Goal: Check status: Check status

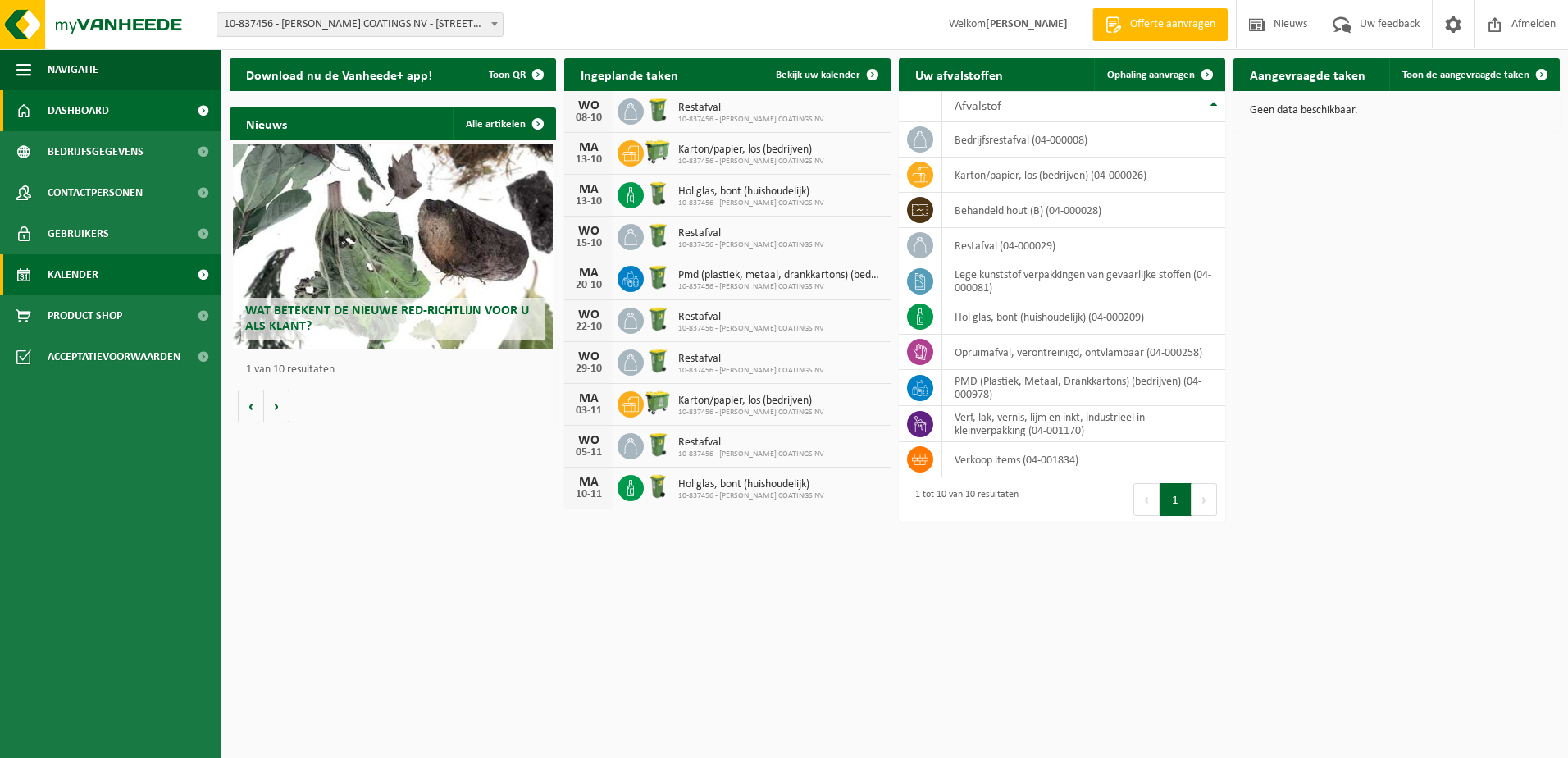
click at [72, 272] on span "Kalender" at bounding box center [73, 275] width 51 height 41
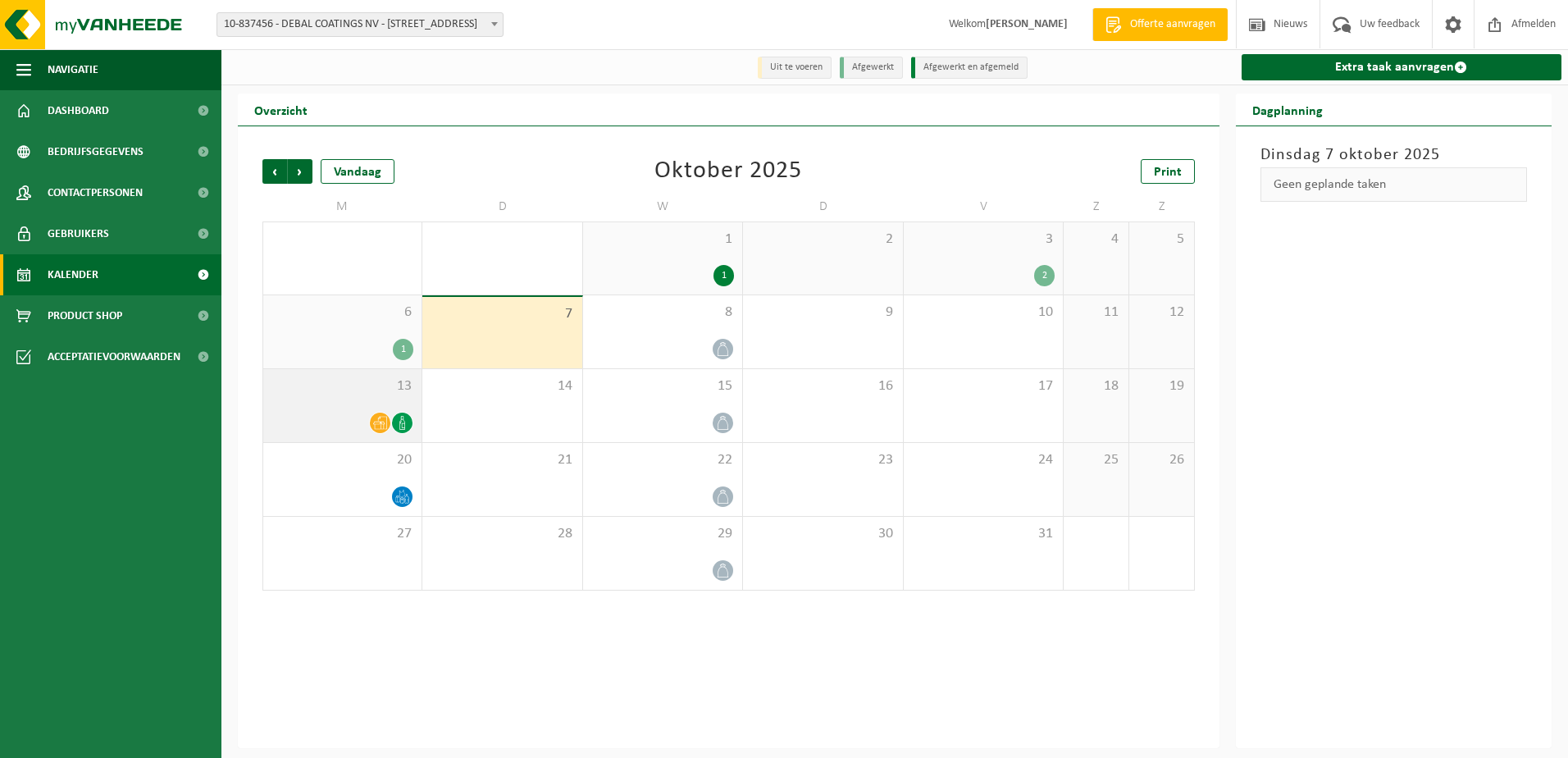
click at [355, 420] on div at bounding box center [343, 423] width 142 height 22
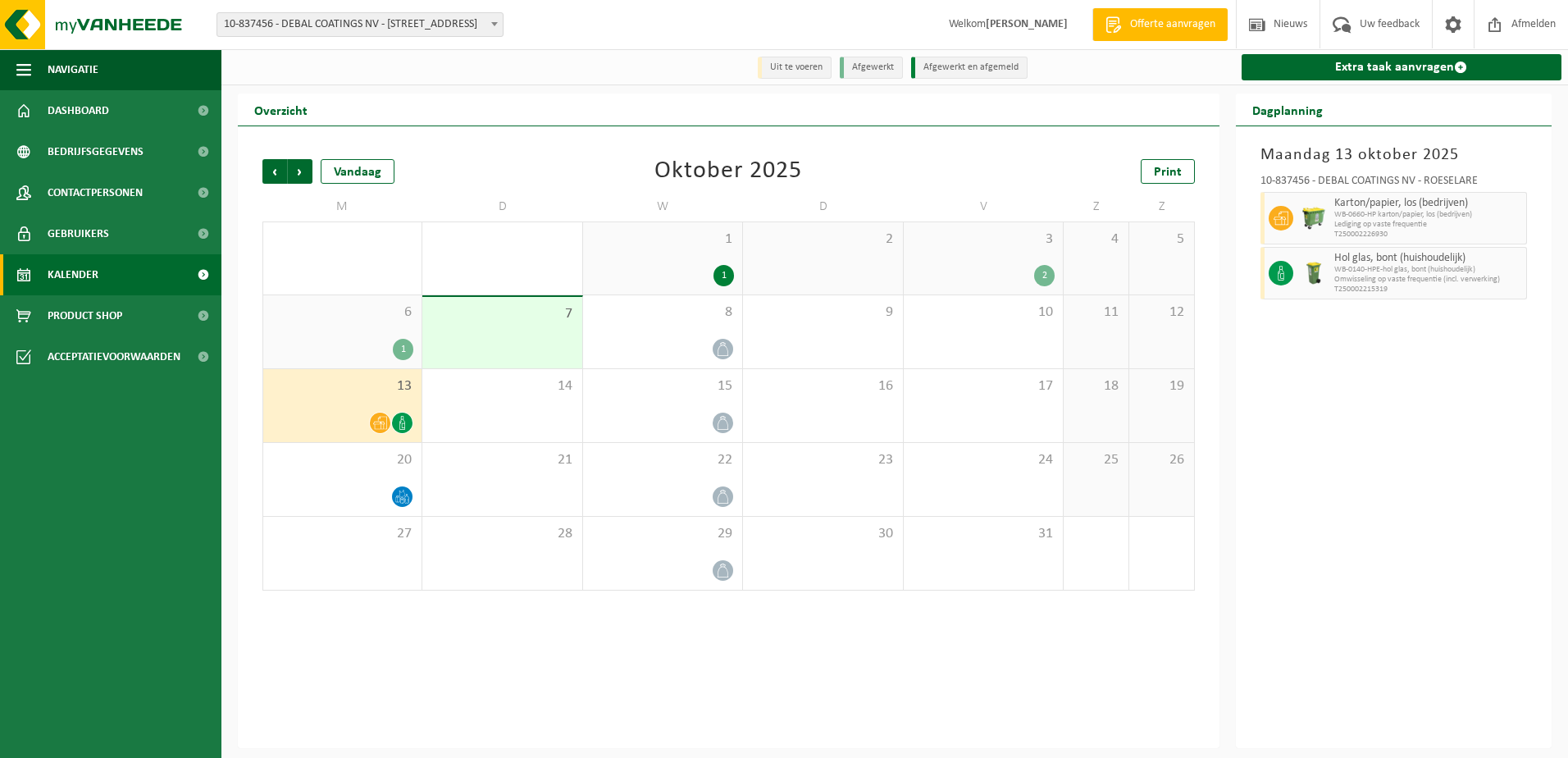
click at [397, 347] on div "1" at bounding box center [402, 350] width 20 height 21
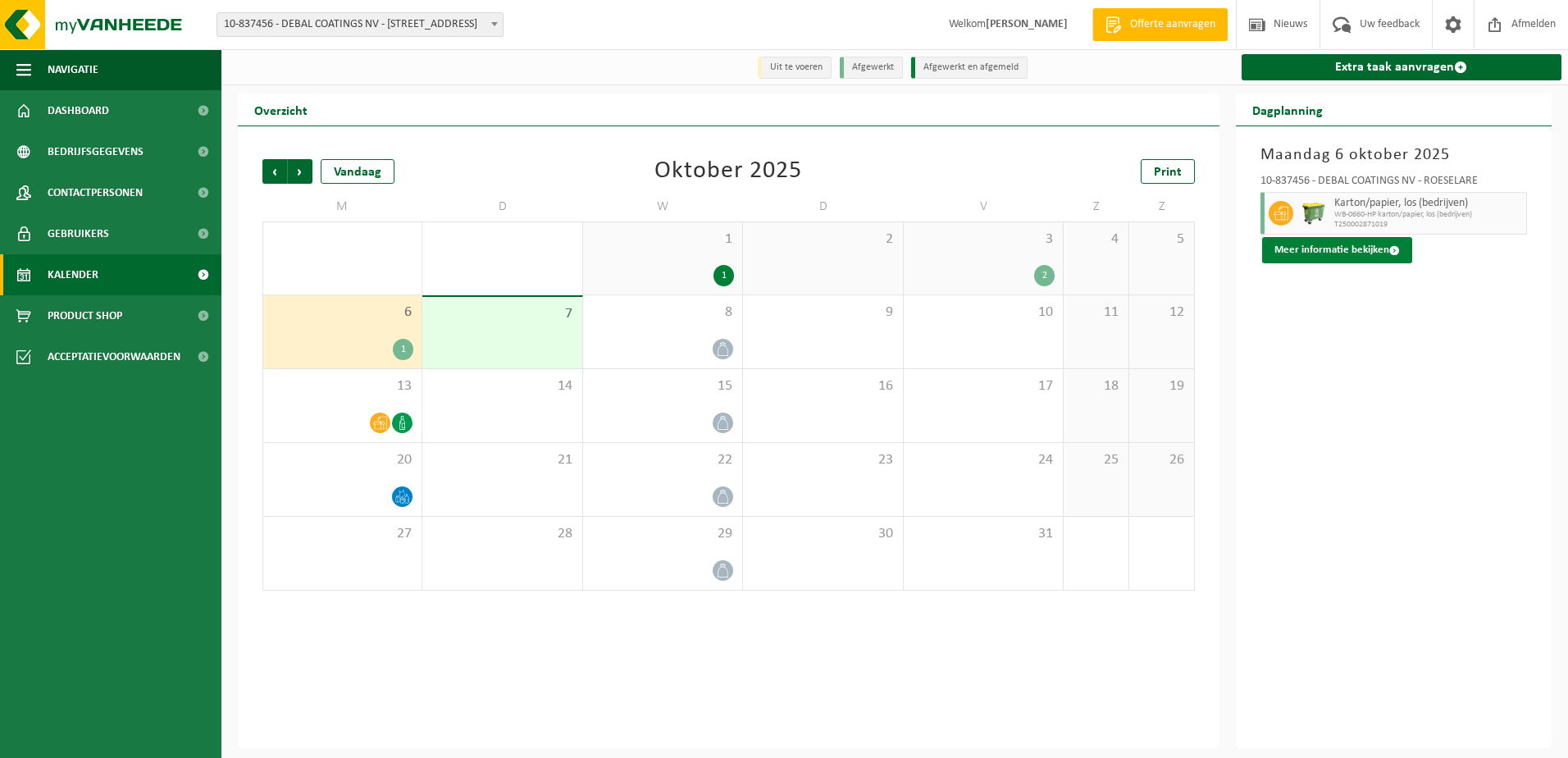
click at [1359, 250] on button "Meer informatie bekijken" at bounding box center [1337, 249] width 150 height 26
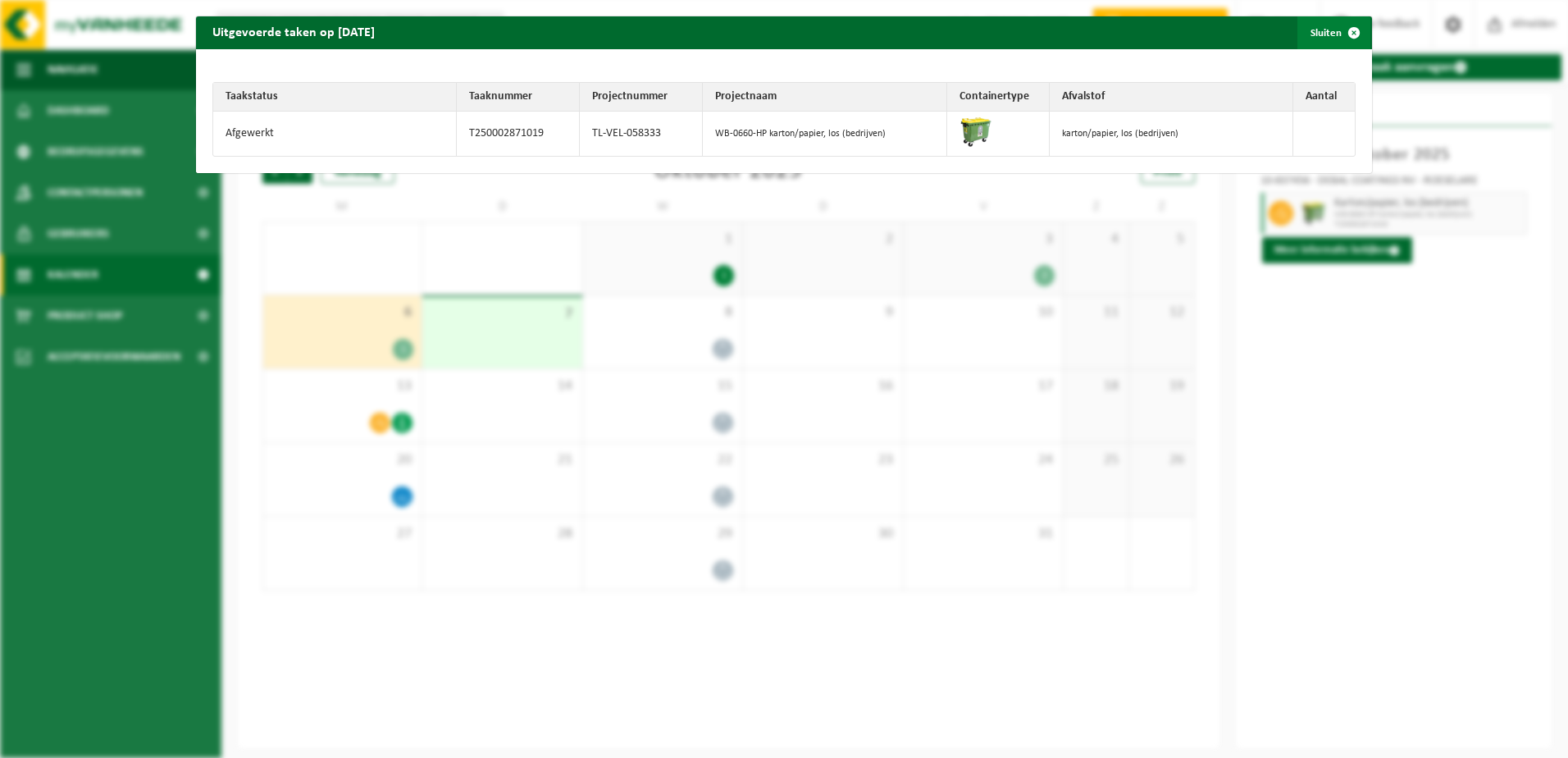
click at [1343, 28] on span "button" at bounding box center [1354, 33] width 33 height 33
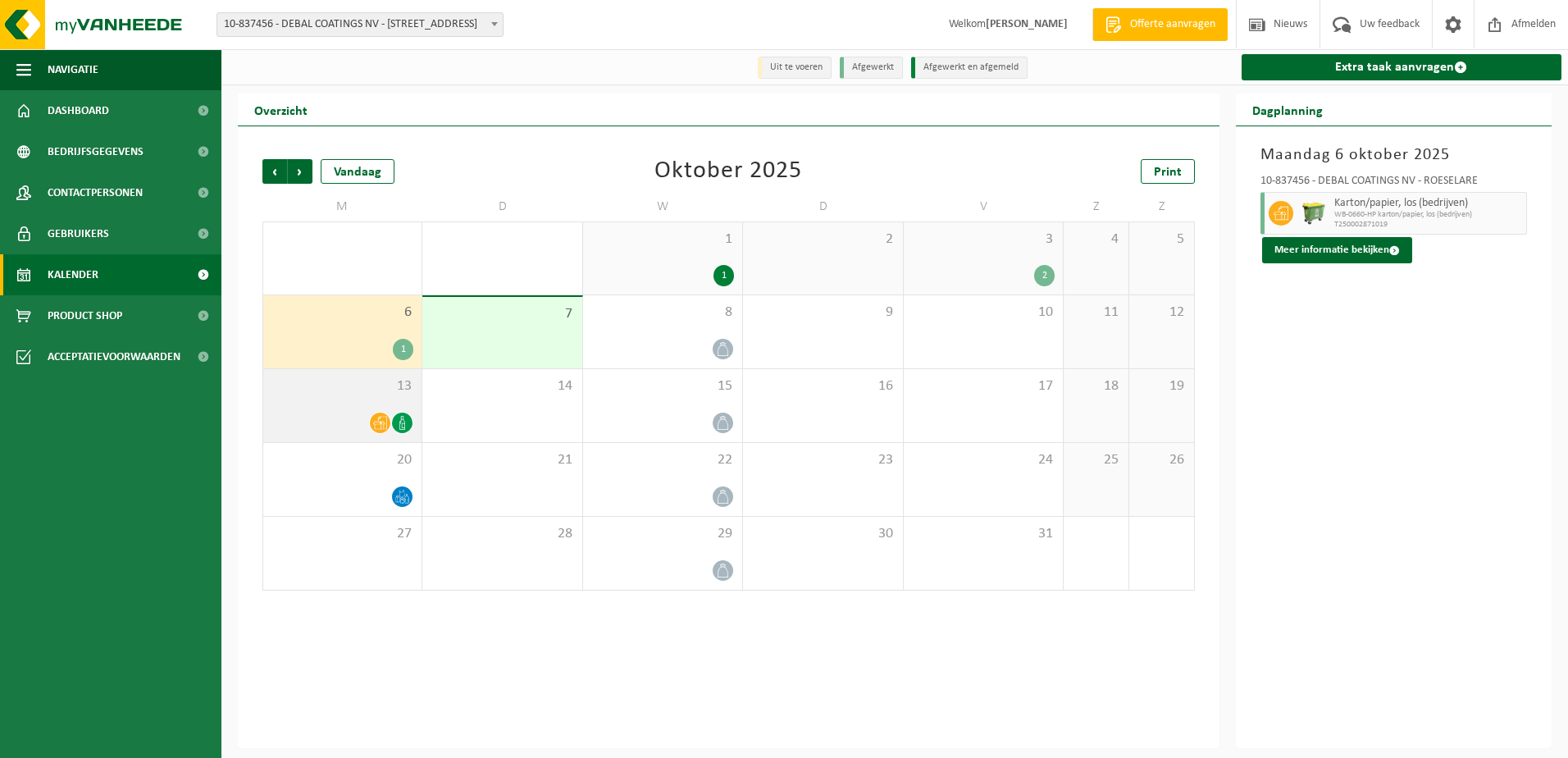
click at [389, 418] on span at bounding box center [380, 422] width 20 height 20
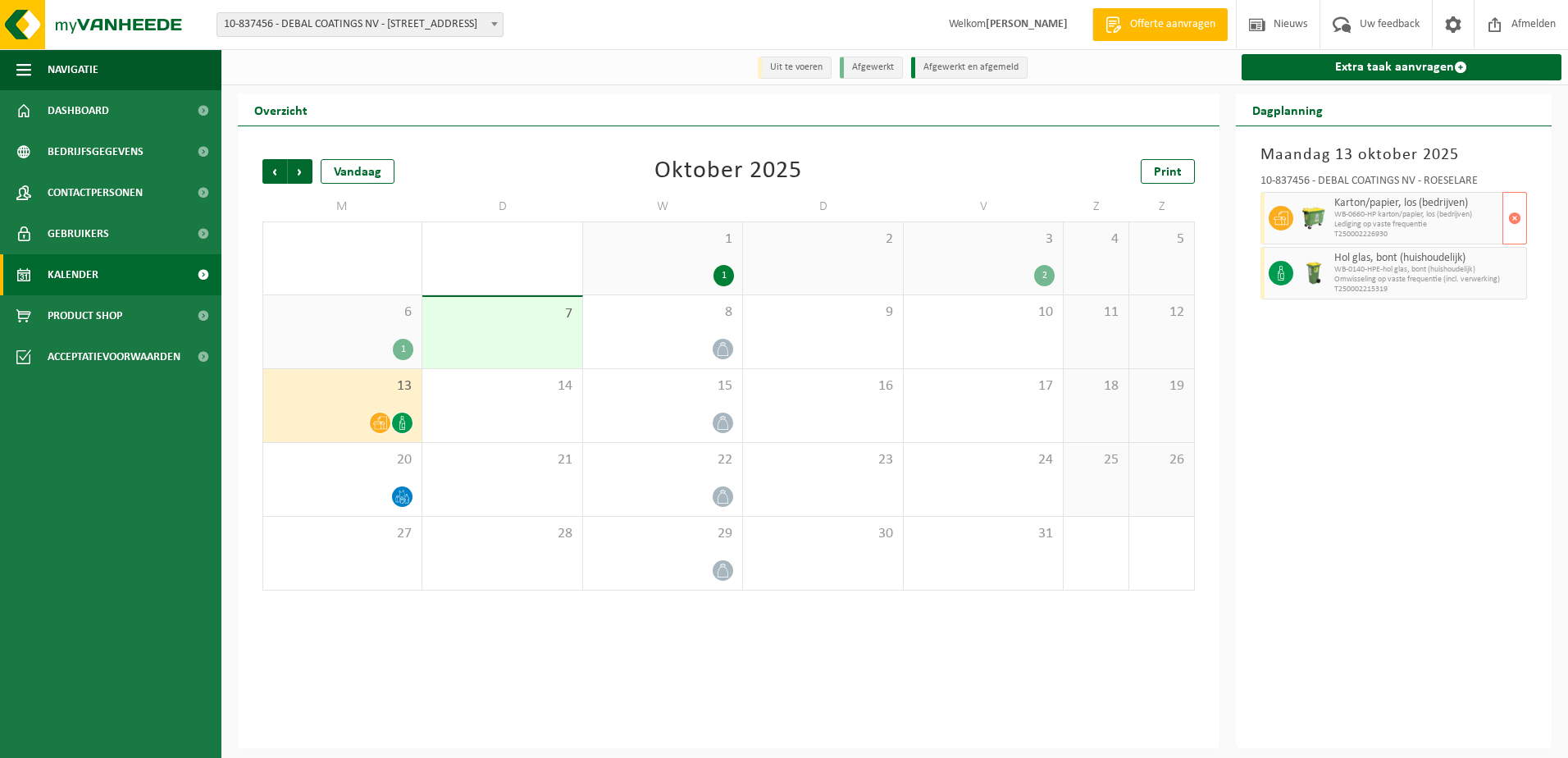
click at [1307, 216] on img at bounding box center [1313, 217] width 24 height 24
click at [1295, 272] on div at bounding box center [1279, 273] width 37 height 53
drag, startPoint x: 1295, startPoint y: 272, endPoint x: 1328, endPoint y: 406, distance: 138.0
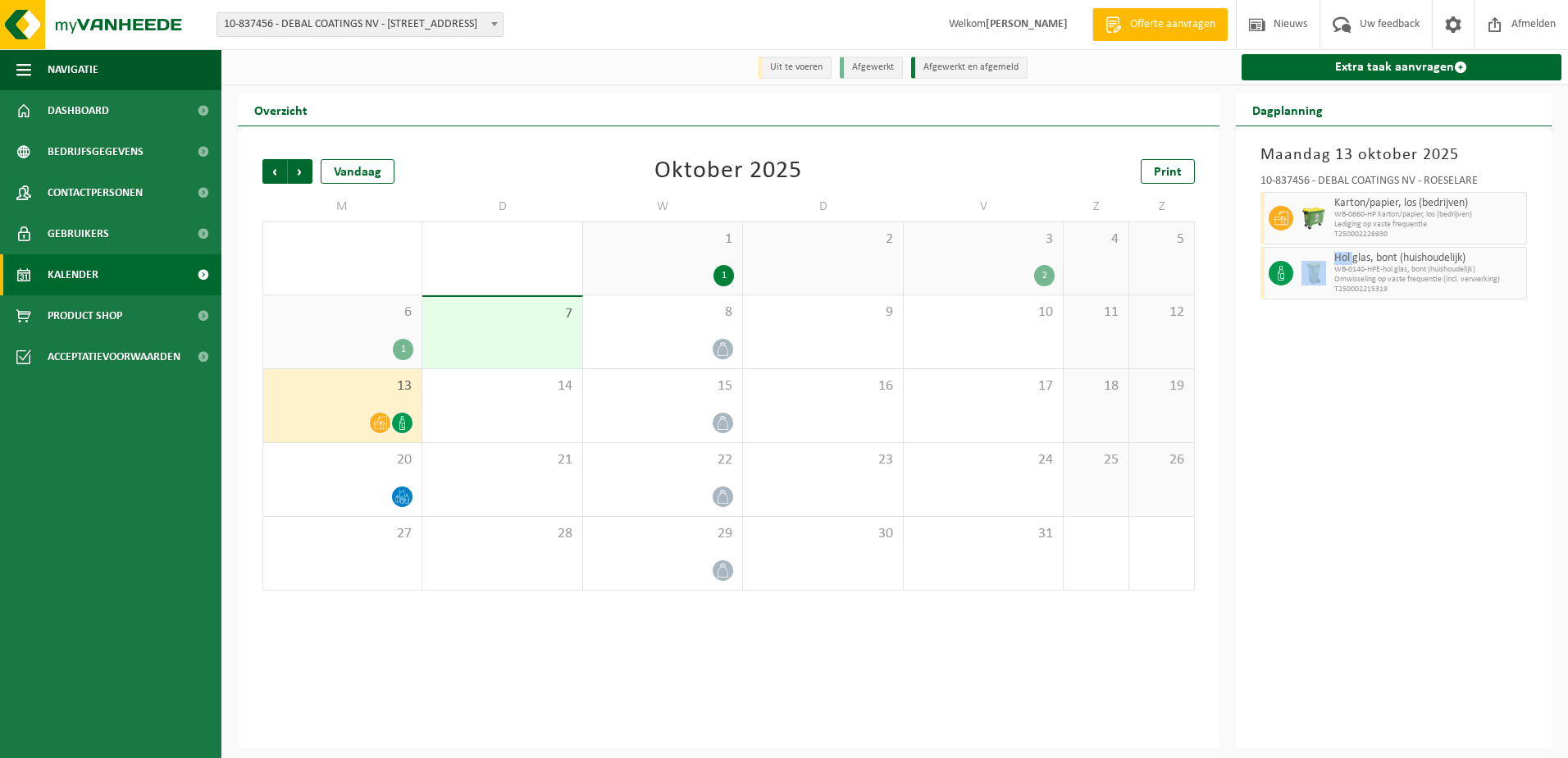
click at [1328, 406] on div "[DATE] 10-837456 - DEBAL COATINGS NV - ROESELARE Karton/papier, los (bedrijven)…" at bounding box center [1394, 437] width 317 height 622
click at [706, 344] on div at bounding box center [662, 349] width 142 height 22
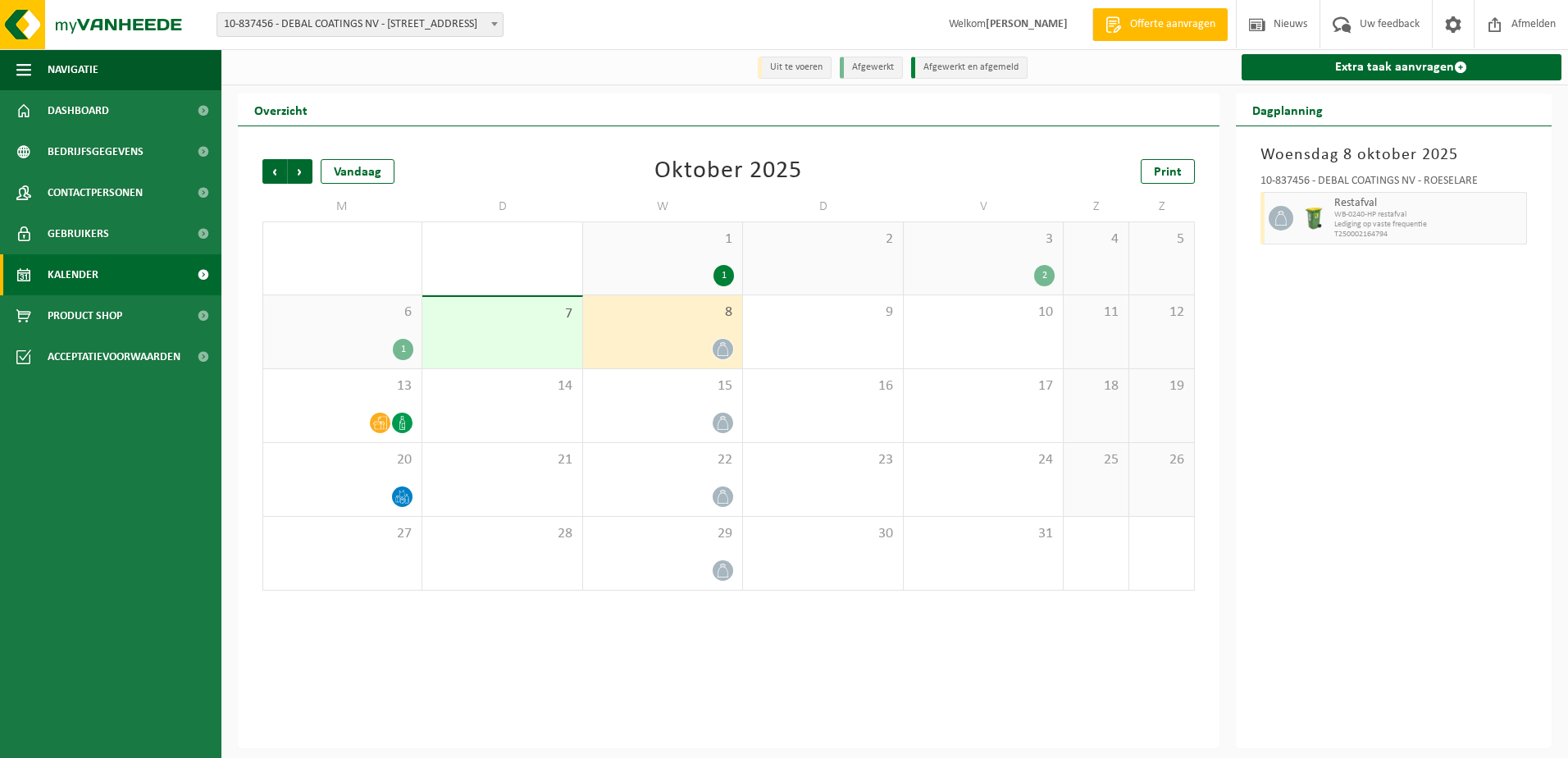
click at [1039, 269] on div "2" at bounding box center [1044, 276] width 20 height 21
